Goal: Find specific page/section: Find specific page/section

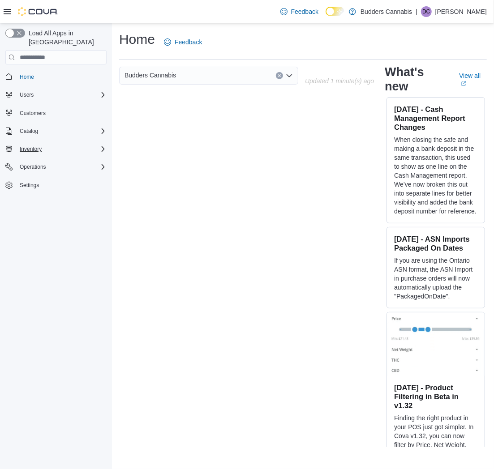
click at [69, 144] on div "Inventory" at bounding box center [61, 149] width 90 height 11
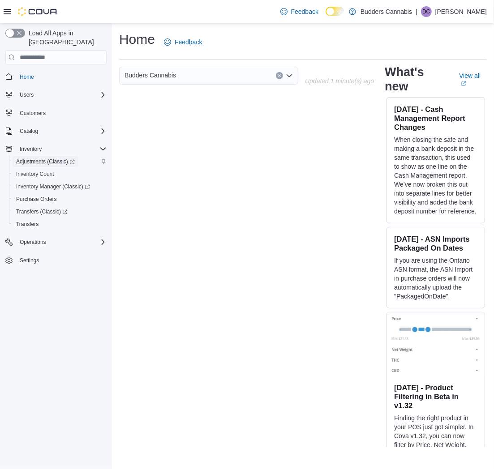
click at [65, 158] on span "Adjustments (Classic)" at bounding box center [45, 161] width 59 height 7
